Goal: Task Accomplishment & Management: Manage account settings

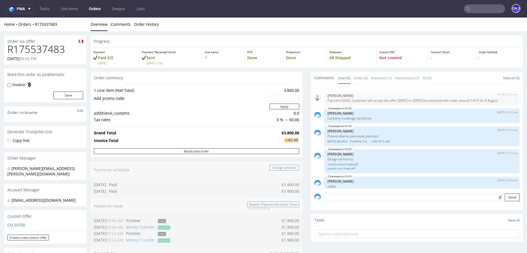
scroll to position [29, 0]
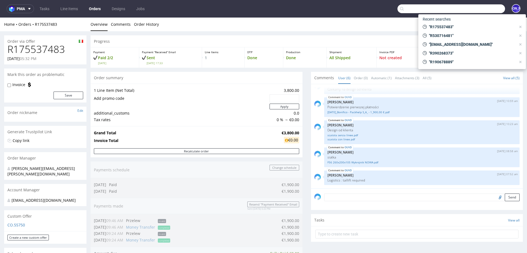
click at [479, 7] on input "text" at bounding box center [452, 8] width 108 height 9
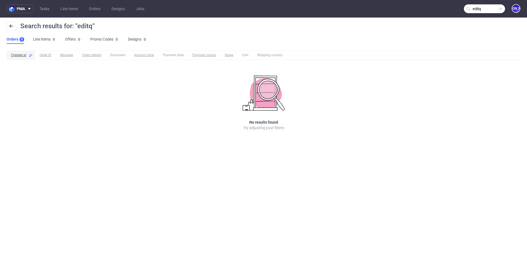
click at [488, 8] on input "editq" at bounding box center [484, 8] width 41 height 9
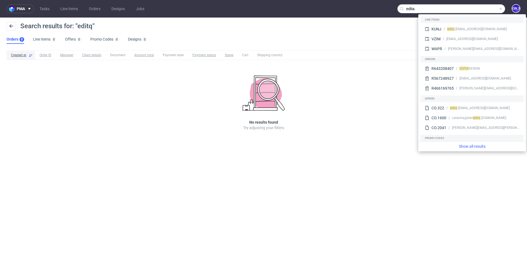
type input "edita"
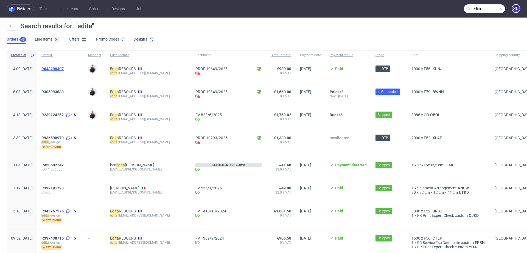
click at [64, 68] on span "R643208407" at bounding box center [52, 69] width 22 height 4
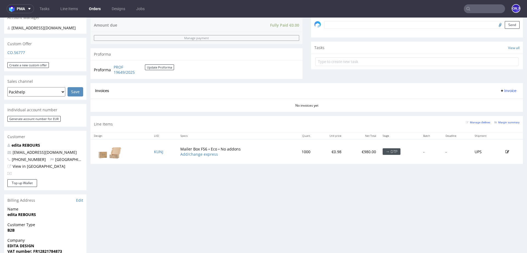
scroll to position [199, 0]
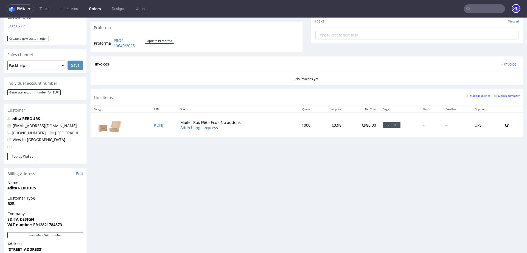
click at [157, 121] on td "KUNJ" at bounding box center [164, 125] width 26 height 24
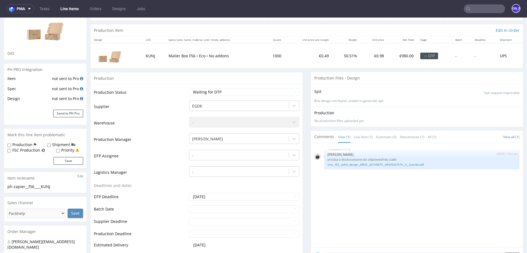
scroll to position [53, 0]
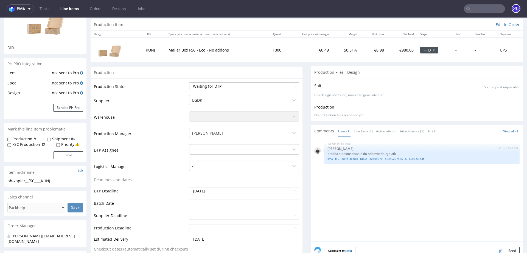
click at [248, 88] on select "Waiting for Artwork Waiting for Diecut Waiting for Mockup Waiting for DTP Waiti…" at bounding box center [244, 87] width 110 height 8
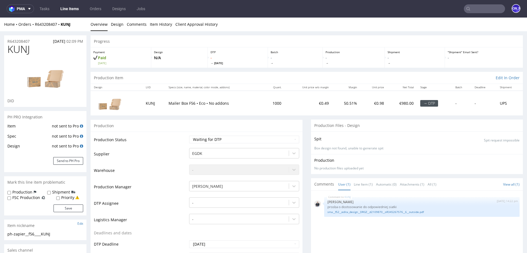
click at [34, 38] on div "R643208407 [DATE] 02:09 PM" at bounding box center [45, 39] width 82 height 9
drag, startPoint x: 34, startPoint y: 41, endPoint x: 0, endPoint y: 41, distance: 34.1
copy p "R643208407"
click at [39, 41] on div "R643208407 [DATE] 02:09 PM" at bounding box center [45, 39] width 82 height 9
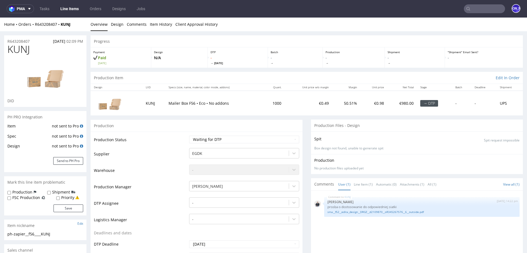
drag, startPoint x: 39, startPoint y: 41, endPoint x: 0, endPoint y: 41, distance: 39.3
copy div "R643208407 [DATE]"
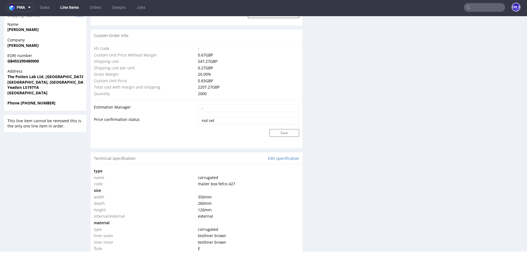
scroll to position [369, 0]
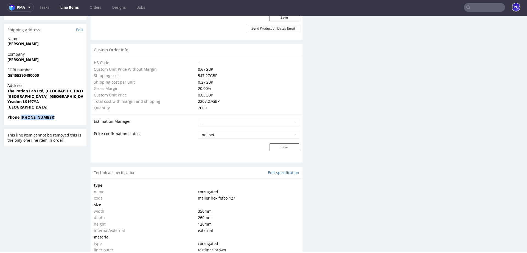
drag, startPoint x: 54, startPoint y: 114, endPoint x: 20, endPoint y: 112, distance: 33.3
click at [20, 115] on span "Phone +447801096393" at bounding box center [45, 117] width 76 height 5
copy strong "+447801096393"
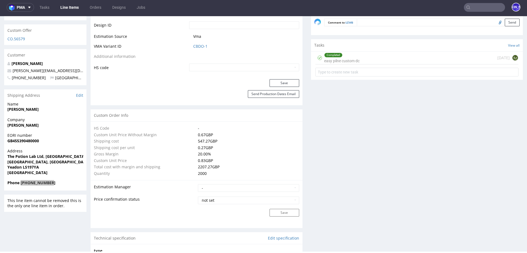
scroll to position [300, 0]
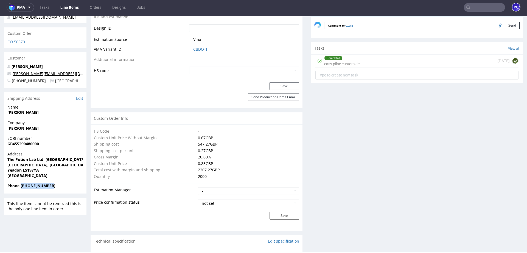
click at [26, 71] on link "sophie@thepotionlab.co.uk" at bounding box center [60, 73] width 95 height 5
